Goal: Task Accomplishment & Management: Use online tool/utility

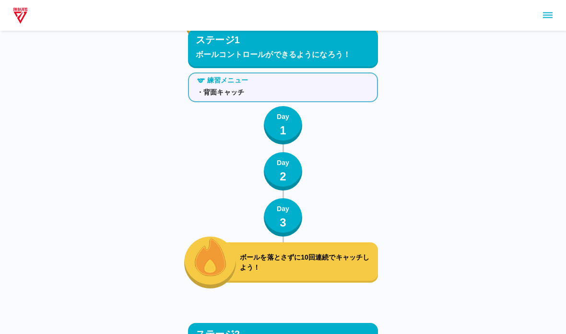
scroll to position [2675, 0]
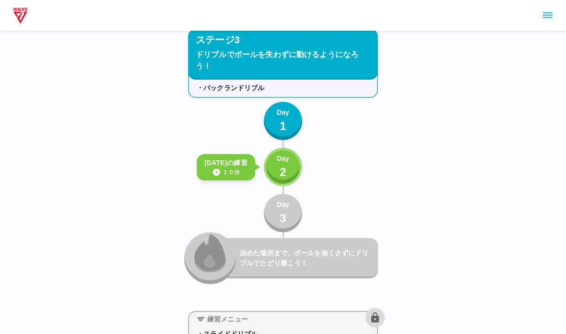
click at [266, 182] on div "[DATE]の練習 １０分 Day 2" at bounding box center [283, 167] width 38 height 38
click at [267, 167] on button "Day 2" at bounding box center [283, 167] width 38 height 38
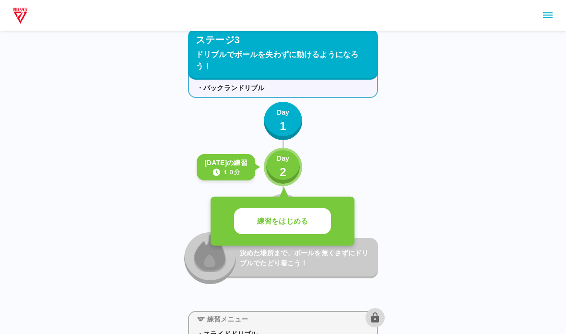
click at [258, 191] on div "練習メニュー ・ランニングドリブル ・バックランドリブル Day 1 [DATE]の練習 １０分 Day 2 練習をはじめる Day 3 決めた場所まで、ボー…" at bounding box center [283, 168] width 190 height 232
click at [266, 173] on button "Day 2" at bounding box center [283, 167] width 38 height 38
click at [268, 176] on button "Day 2" at bounding box center [283, 167] width 38 height 38
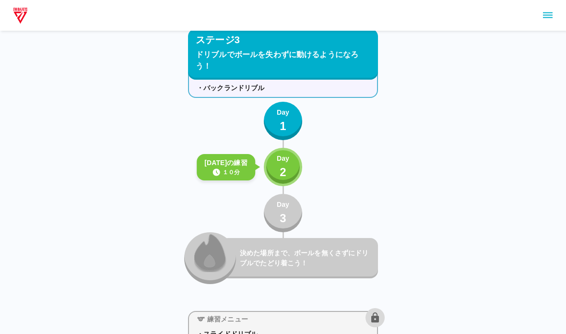
click at [275, 180] on button "Day 2" at bounding box center [283, 167] width 38 height 38
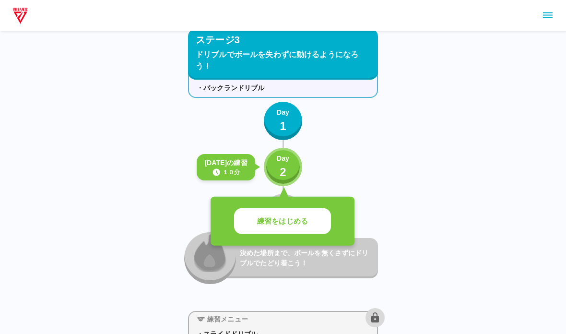
click at [267, 217] on p "練習をはじめる" at bounding box center [282, 221] width 51 height 11
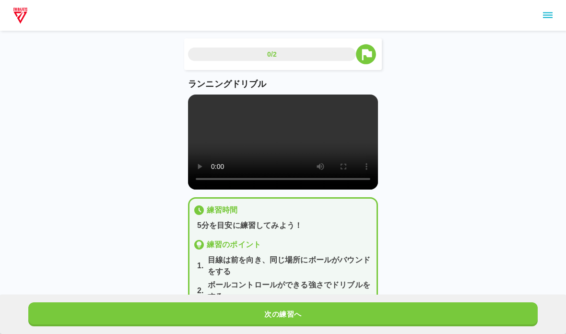
click at [189, 109] on video at bounding box center [283, 141] width 190 height 95
click at [56, 319] on button "次の練習へ" at bounding box center [282, 314] width 509 height 24
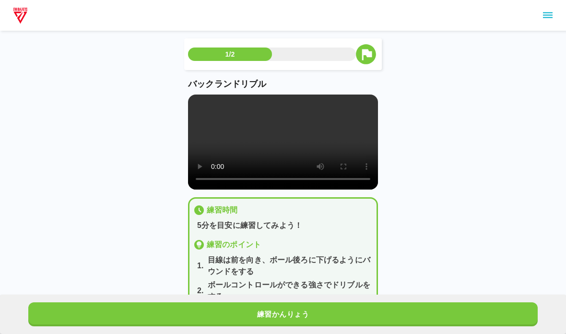
click at [183, 104] on main "1/2 バックランドリブル 練習時間 5分を目安に練習してみよう！ 練習のポイント 1 . 目線は前を向き、ボール後ろに下げるようにバウンドをする 2 . ボ…" at bounding box center [282, 193] width 213 height 311
click at [198, 110] on video at bounding box center [283, 141] width 190 height 95
click at [180, 324] on button "練習かんりょう" at bounding box center [282, 314] width 509 height 24
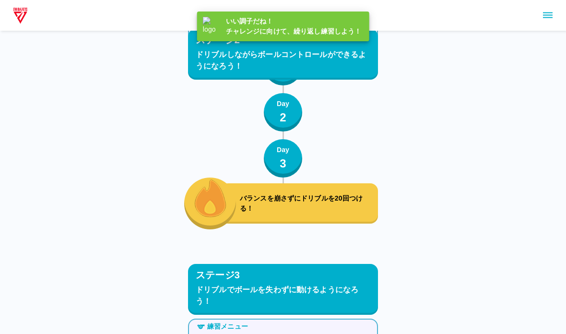
scroll to position [2675, 0]
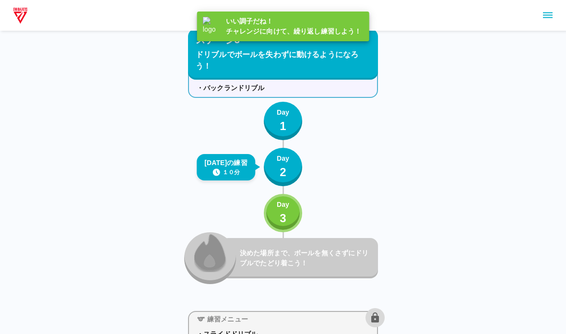
click at [284, 199] on p "Day" at bounding box center [283, 204] width 12 height 10
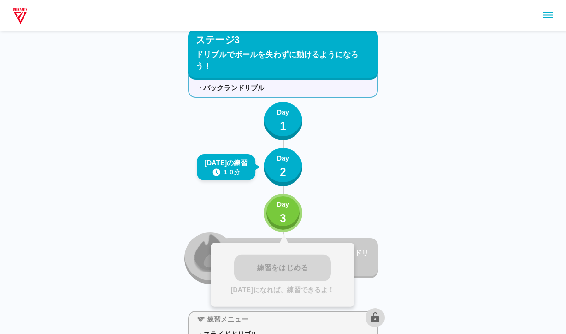
click at [315, 256] on div "練習をはじめる [DATE]になれば、練習できるよ！" at bounding box center [282, 274] width 144 height 63
click at [289, 207] on p "Day" at bounding box center [283, 204] width 12 height 10
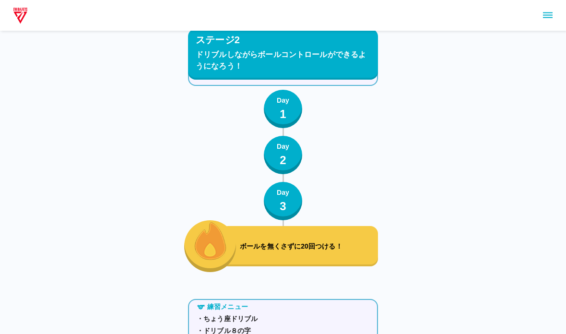
scroll to position [1871, 0]
